Goal: Submit feedback/report problem: Provide input to the site owners about the experience or issues

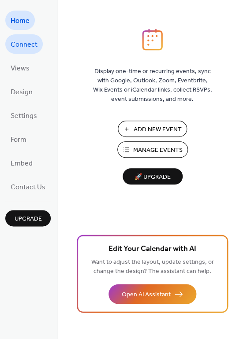
click at [30, 41] on span "Connect" at bounding box center [24, 45] width 27 height 14
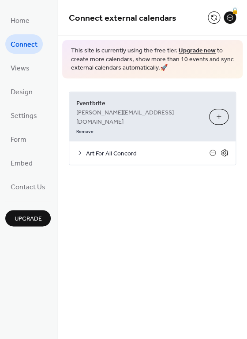
click at [224, 149] on icon at bounding box center [224, 153] width 8 height 8
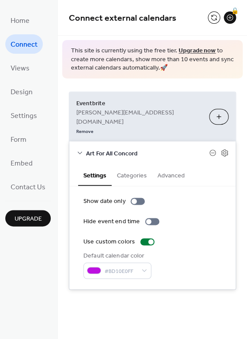
click at [129, 165] on button "Categories" at bounding box center [131, 175] width 41 height 20
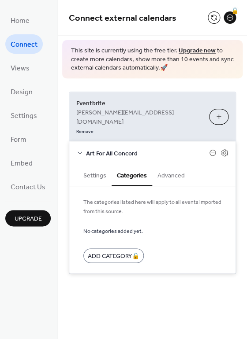
click at [170, 165] on button "Advanced" at bounding box center [171, 175] width 38 height 20
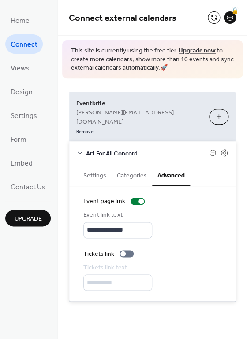
click at [90, 165] on button "Settings" at bounding box center [94, 175] width 33 height 20
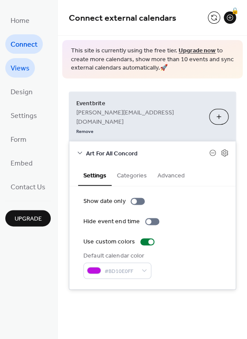
click at [22, 71] on span "Views" at bounding box center [20, 69] width 19 height 14
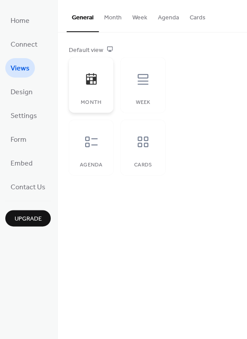
click at [96, 86] on icon at bounding box center [91, 79] width 14 height 14
click at [92, 141] on icon at bounding box center [91, 142] width 14 height 14
click at [167, 18] on button "Agenda" at bounding box center [168, 15] width 32 height 31
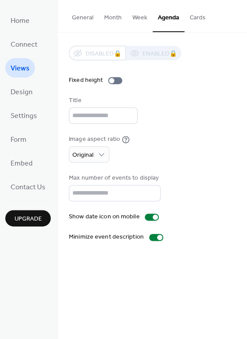
click at [111, 19] on button "Month" at bounding box center [113, 15] width 28 height 31
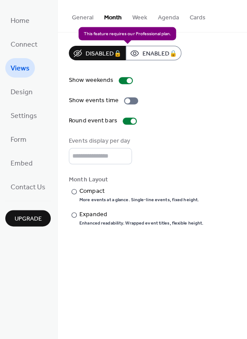
click at [159, 52] on div "Disabled 🔒 Enabled 🔒" at bounding box center [125, 53] width 112 height 15
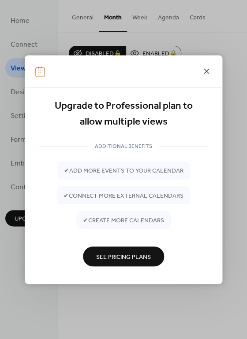
click at [204, 71] on icon at bounding box center [206, 71] width 11 height 11
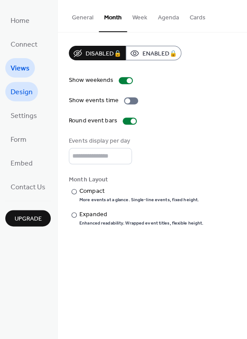
click at [21, 95] on span "Design" at bounding box center [22, 92] width 22 height 14
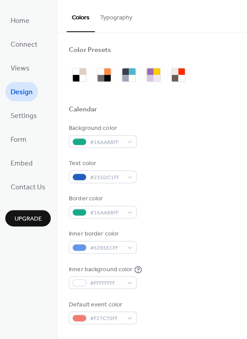
scroll to position [3, 0]
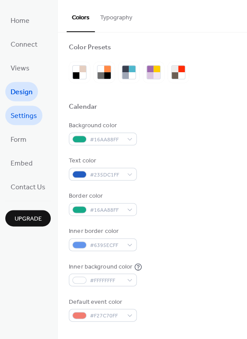
click at [17, 112] on span "Settings" at bounding box center [24, 116] width 26 height 14
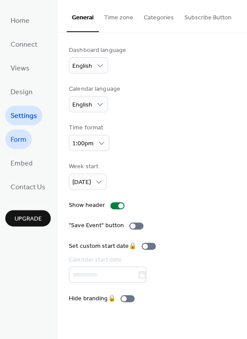
click at [17, 134] on span "Form" at bounding box center [19, 140] width 16 height 14
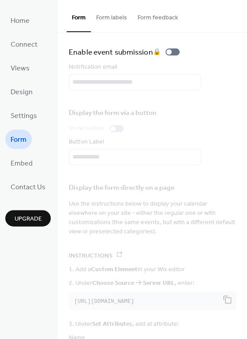
click at [21, 150] on ul "Home Connect Views Design Settings Form Embed Contact Us" at bounding box center [27, 104] width 45 height 186
click at [21, 163] on span "Embed" at bounding box center [22, 164] width 22 height 14
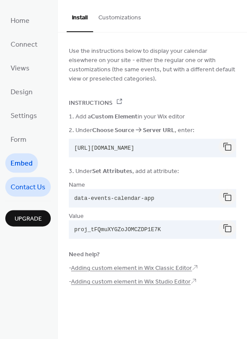
click at [25, 186] on span "Contact Us" at bounding box center [28, 188] width 35 height 14
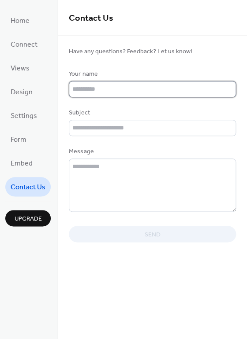
click at [99, 94] on input "text" at bounding box center [152, 89] width 167 height 16
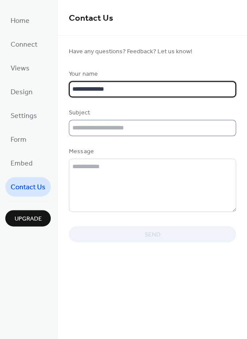
type input "**********"
click at [112, 136] on input "text" at bounding box center [152, 128] width 167 height 16
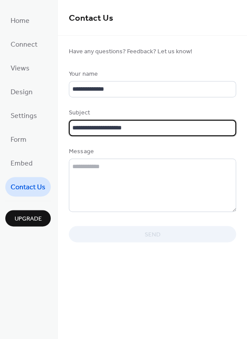
type input "**********"
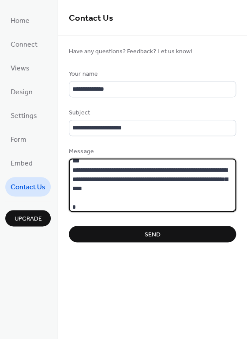
scroll to position [8, 0]
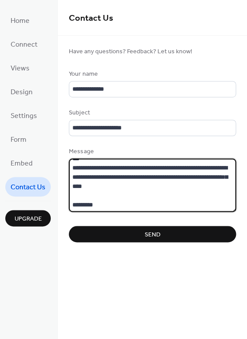
type textarea "**********"
click at [175, 241] on button "Send" at bounding box center [152, 234] width 167 height 16
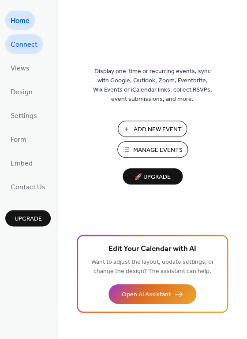
click at [29, 47] on span "Connect" at bounding box center [24, 45] width 27 height 14
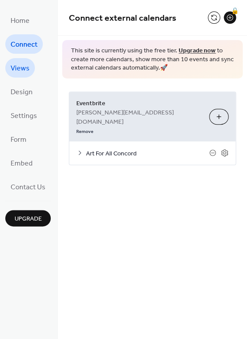
click at [28, 68] on span "Views" at bounding box center [20, 69] width 19 height 14
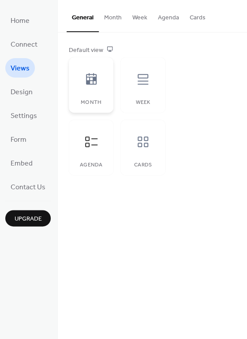
click at [103, 79] on div at bounding box center [91, 79] width 26 height 26
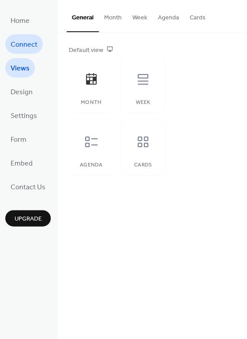
click at [27, 48] on span "Connect" at bounding box center [24, 45] width 27 height 14
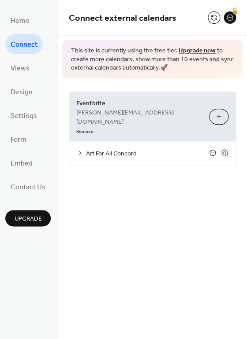
click at [213, 149] on icon at bounding box center [212, 152] width 7 height 7
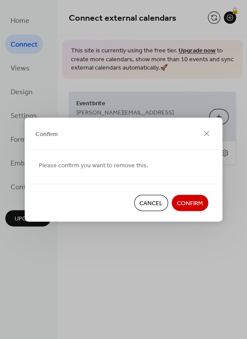
click at [157, 206] on span "Cancel" at bounding box center [150, 203] width 23 height 9
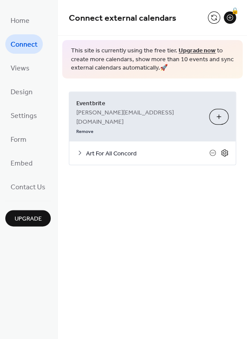
click at [225, 149] on icon at bounding box center [224, 153] width 8 height 8
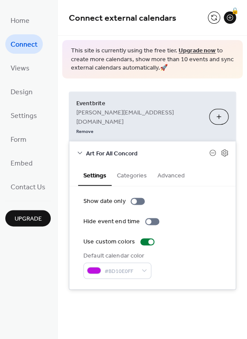
click at [132, 165] on button "Categories" at bounding box center [131, 175] width 41 height 20
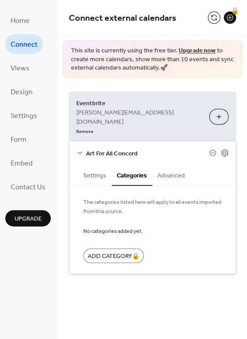
click at [166, 165] on button "Advanced" at bounding box center [171, 175] width 38 height 20
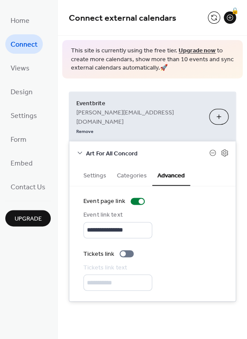
click at [134, 165] on button "Categories" at bounding box center [131, 175] width 41 height 20
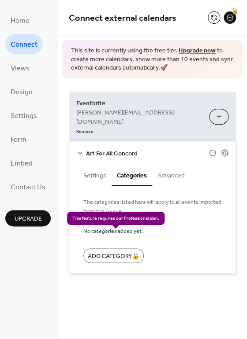
click at [111, 248] on div "Add Category 🔒" at bounding box center [113, 255] width 60 height 15
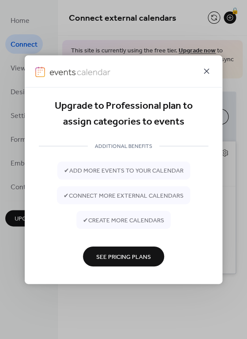
click at [207, 71] on icon at bounding box center [205, 71] width 5 height 5
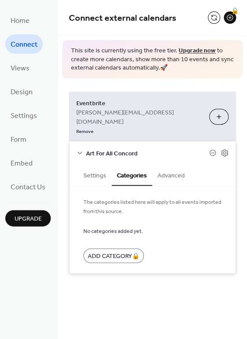
click at [100, 165] on button "Settings" at bounding box center [94, 175] width 33 height 20
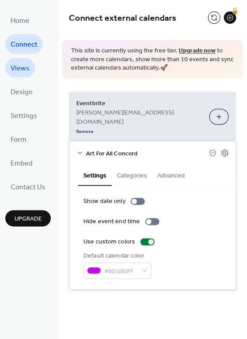
click at [28, 71] on span "Views" at bounding box center [20, 69] width 19 height 14
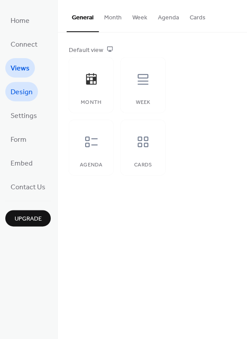
click at [21, 92] on span "Design" at bounding box center [22, 92] width 22 height 14
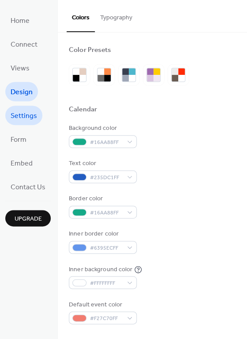
click at [21, 113] on span "Settings" at bounding box center [24, 116] width 26 height 14
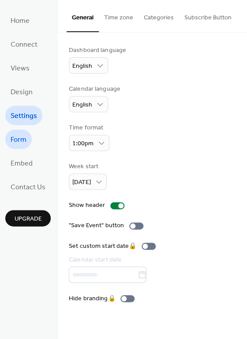
click at [24, 139] on span "Form" at bounding box center [19, 140] width 16 height 14
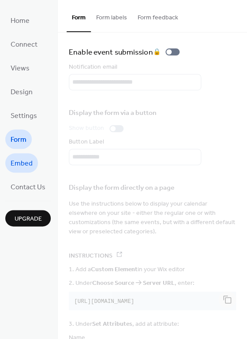
click at [24, 161] on span "Embed" at bounding box center [22, 164] width 22 height 14
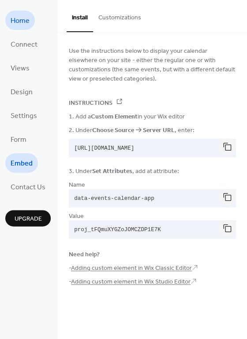
click at [22, 18] on span "Home" at bounding box center [20, 21] width 19 height 14
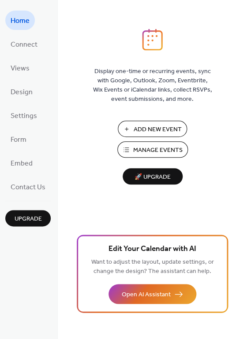
click at [146, 153] on span "Manage Events" at bounding box center [157, 150] width 49 height 9
click at [30, 39] on span "Connect" at bounding box center [24, 45] width 27 height 14
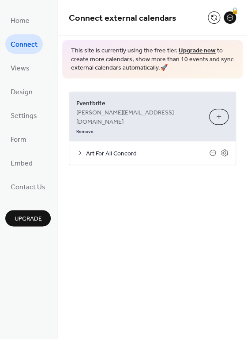
click at [77, 149] on icon at bounding box center [79, 152] width 7 height 7
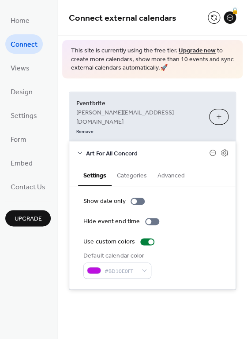
click at [181, 165] on button "Advanced" at bounding box center [171, 175] width 38 height 20
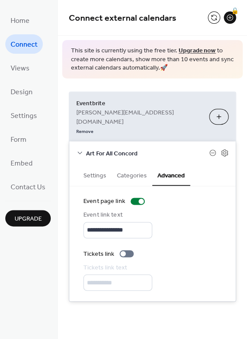
click at [78, 149] on icon at bounding box center [79, 152] width 7 height 7
